Goal: Task Accomplishment & Management: Complete application form

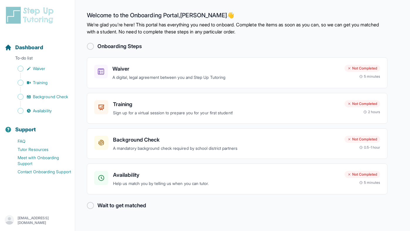
click at [89, 46] on div at bounding box center [90, 46] width 7 height 7
click at [134, 62] on div "Waiver A digital, legal agreement between you and Step Up Tutoring Not Complete…" at bounding box center [237, 72] width 300 height 31
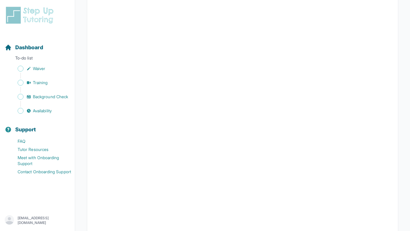
scroll to position [1042, 0]
click at [32, 68] on link "Waiver" at bounding box center [40, 69] width 70 height 8
click at [42, 79] on link "Training" at bounding box center [40, 83] width 70 height 8
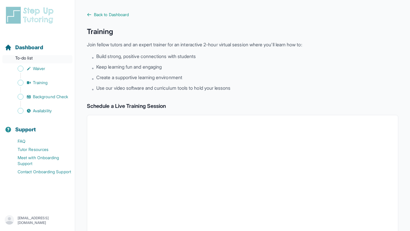
click at [28, 55] on p "To-do list" at bounding box center [37, 59] width 70 height 8
click at [28, 50] on span "Dashboard" at bounding box center [29, 47] width 28 height 8
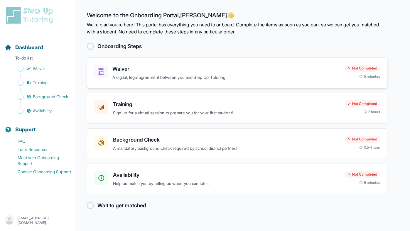
click at [219, 70] on h3 "Waiver" at bounding box center [225, 69] width 227 height 8
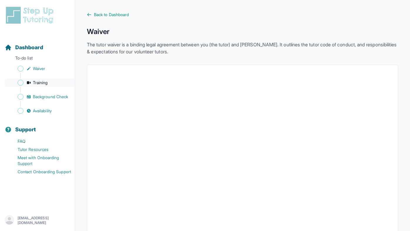
click at [51, 86] on link "Training" at bounding box center [40, 83] width 70 height 8
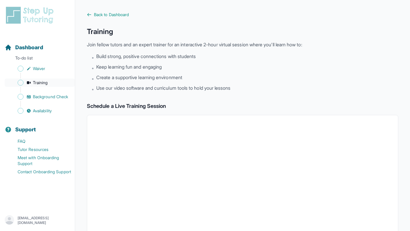
click at [53, 83] on link "Training" at bounding box center [40, 83] width 70 height 8
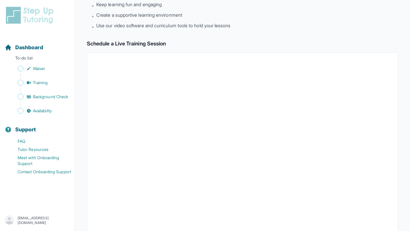
scroll to position [65, 0]
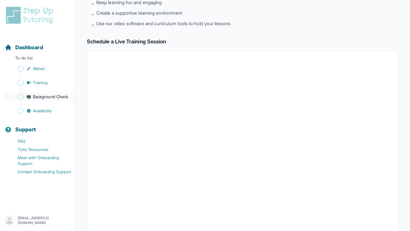
click at [51, 98] on span "Background Check" at bounding box center [50, 97] width 35 height 6
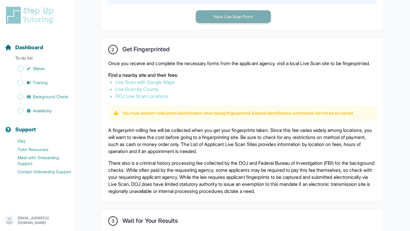
scroll to position [305, 0]
click at [51, 116] on button "Support" at bounding box center [37, 126] width 70 height 20
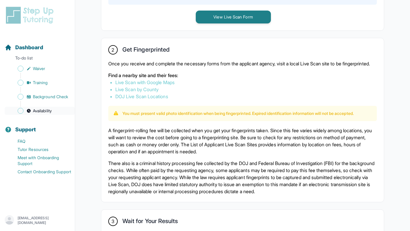
click at [50, 112] on span "Availability" at bounding box center [42, 111] width 19 height 6
